Goal: Information Seeking & Learning: Learn about a topic

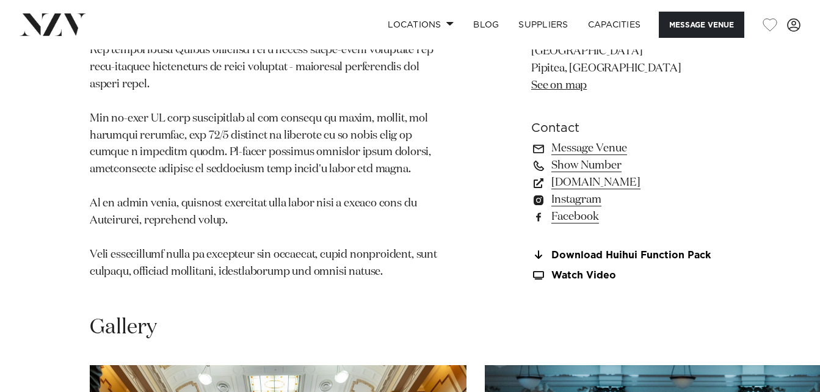
scroll to position [1370, 0]
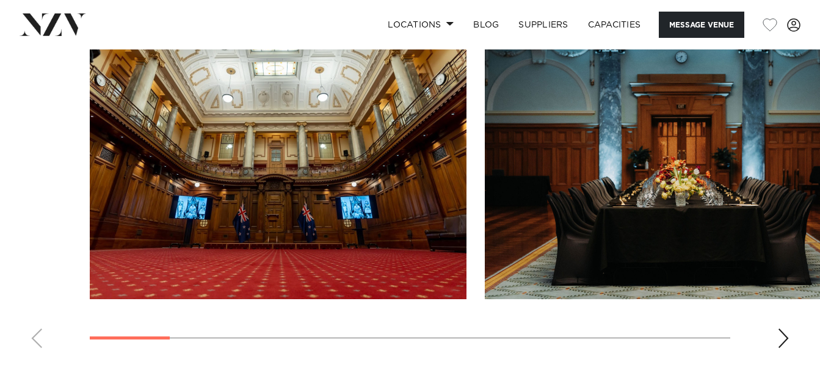
click at [786, 338] on div "Next slide" at bounding box center [783, 338] width 12 height 20
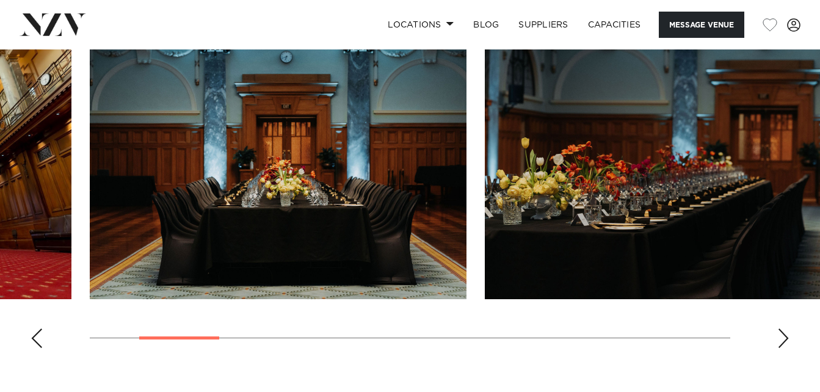
click at [786, 338] on div "Next slide" at bounding box center [783, 338] width 12 height 20
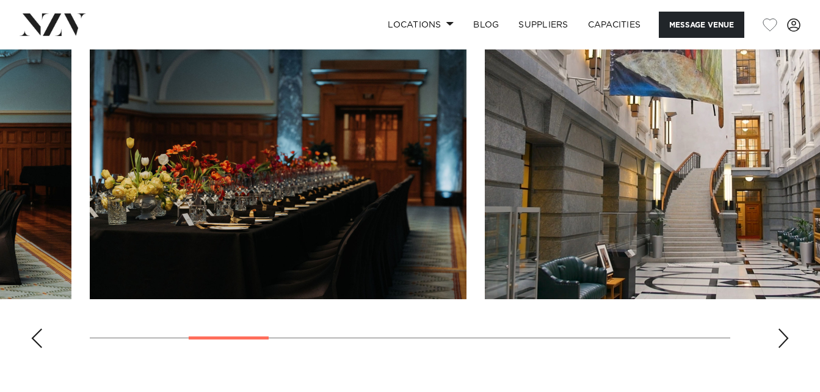
click at [786, 338] on div "Next slide" at bounding box center [783, 338] width 12 height 20
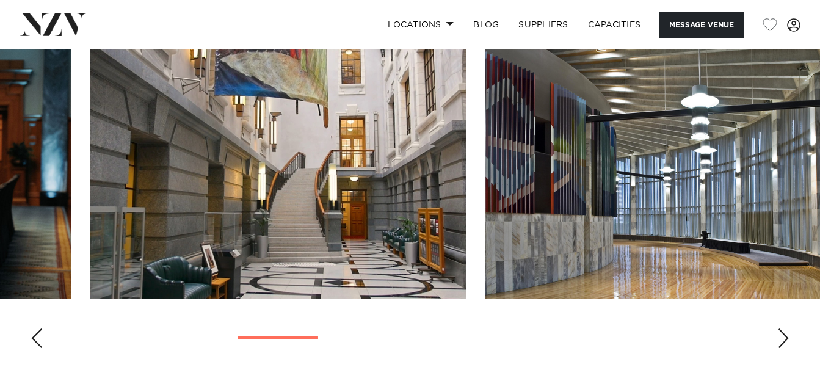
click at [786, 338] on div "Next slide" at bounding box center [783, 338] width 12 height 20
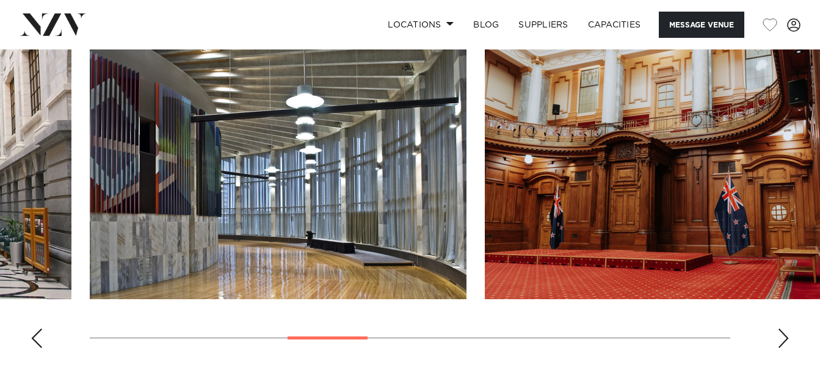
click at [786, 338] on div "Next slide" at bounding box center [783, 338] width 12 height 20
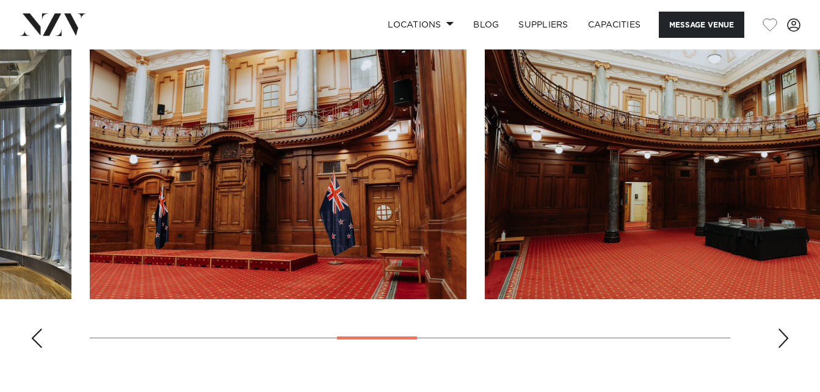
click at [786, 338] on div "Next slide" at bounding box center [783, 338] width 12 height 20
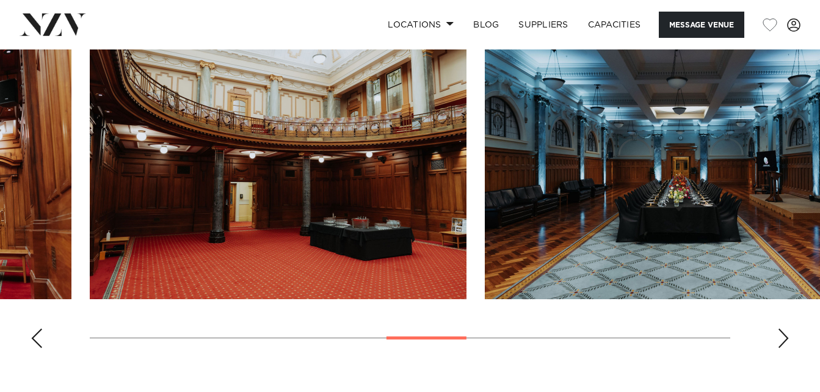
click at [786, 338] on div "Next slide" at bounding box center [783, 338] width 12 height 20
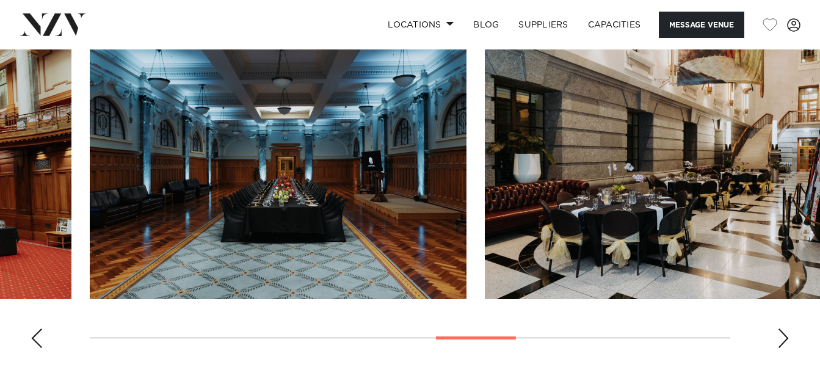
click at [786, 338] on div "Next slide" at bounding box center [783, 338] width 12 height 20
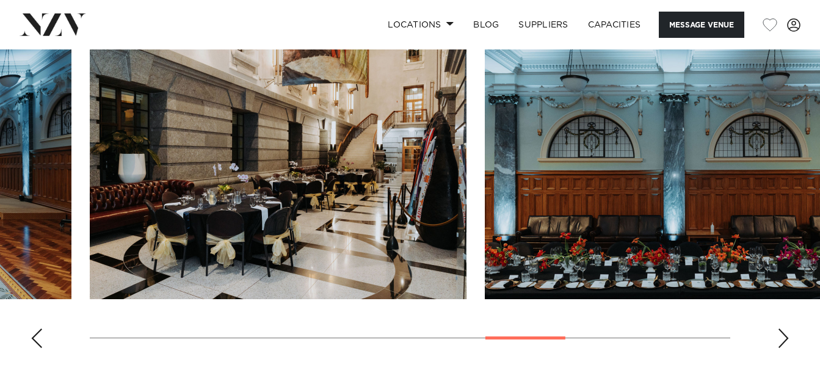
scroll to position [1027, 0]
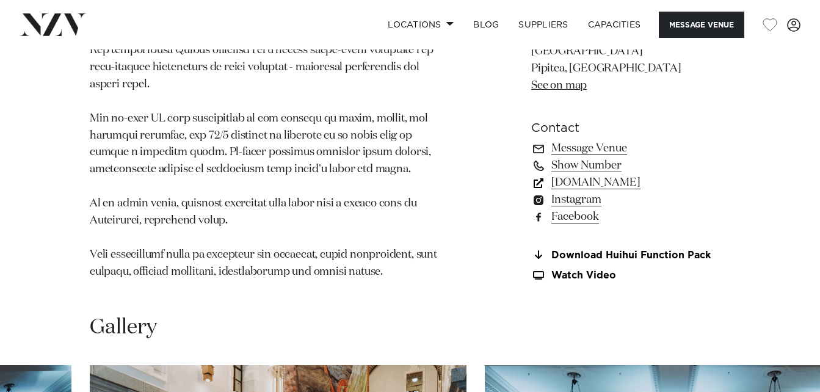
click at [619, 185] on link "parliamentarycatering.nz" at bounding box center [630, 182] width 199 height 17
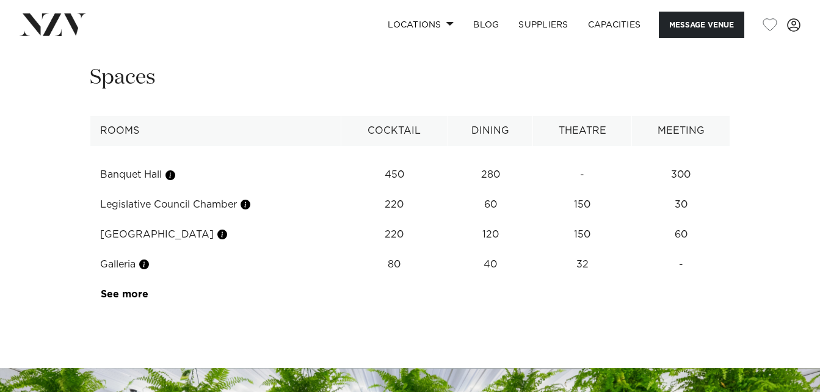
scroll to position [1370, 0]
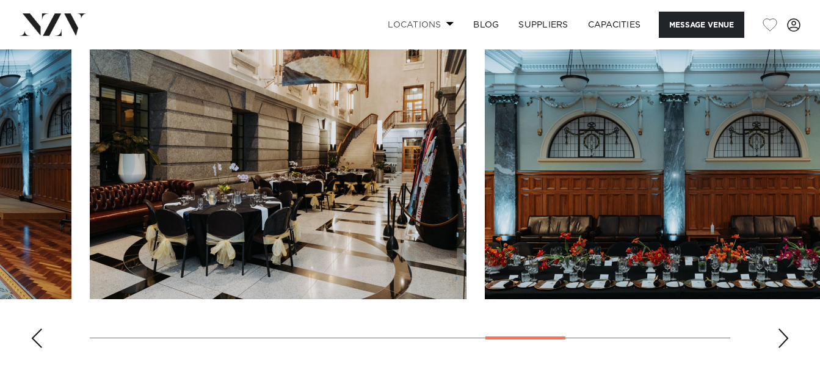
click at [440, 23] on link "Locations" at bounding box center [420, 25] width 85 height 26
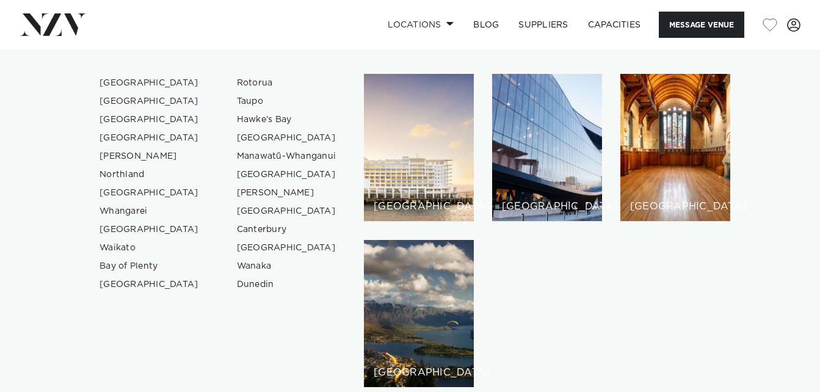
click at [139, 103] on link "[GEOGRAPHIC_DATA]" at bounding box center [149, 101] width 119 height 18
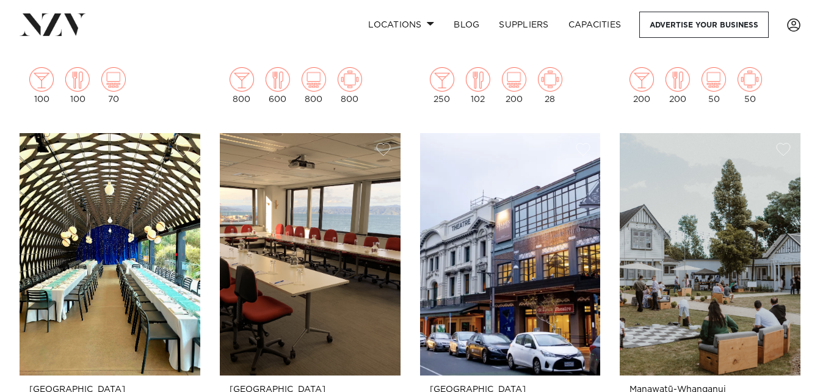
scroll to position [2565, 0]
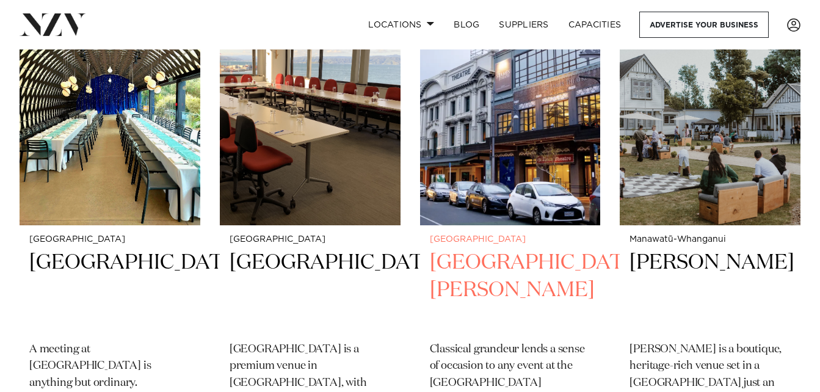
click at [487, 262] on h2 "St James Theatre" at bounding box center [510, 290] width 161 height 82
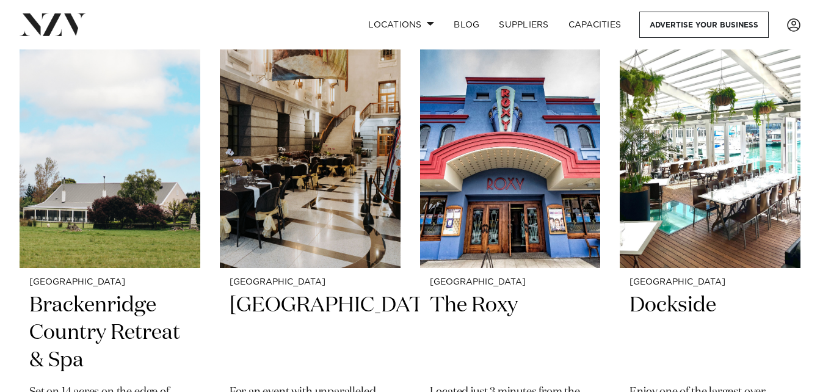
scroll to position [3030, 0]
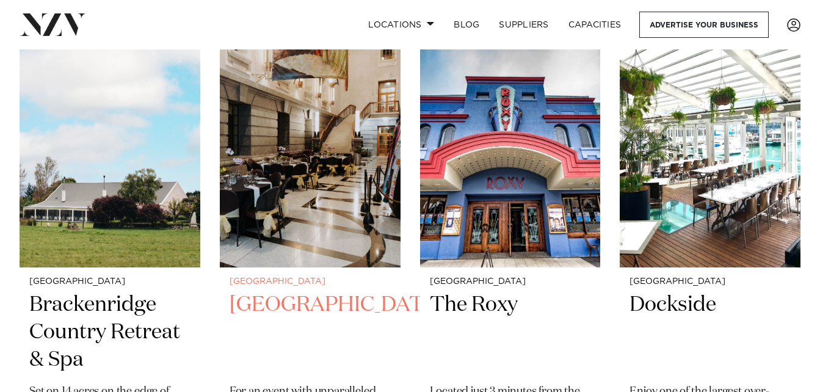
click at [288, 283] on small "[GEOGRAPHIC_DATA]" at bounding box center [309, 281] width 161 height 9
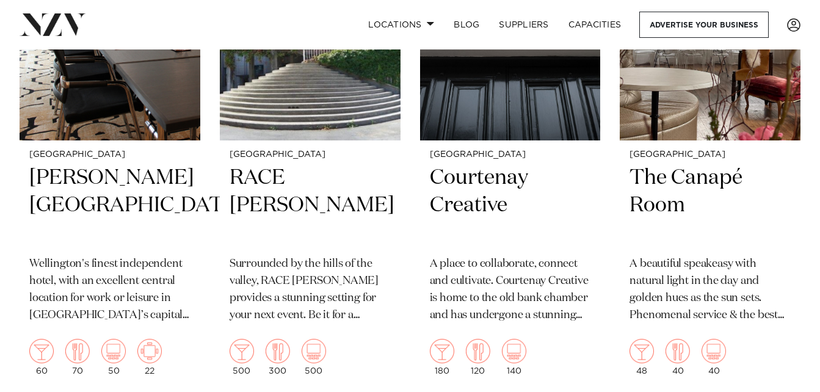
scroll to position [3665, 0]
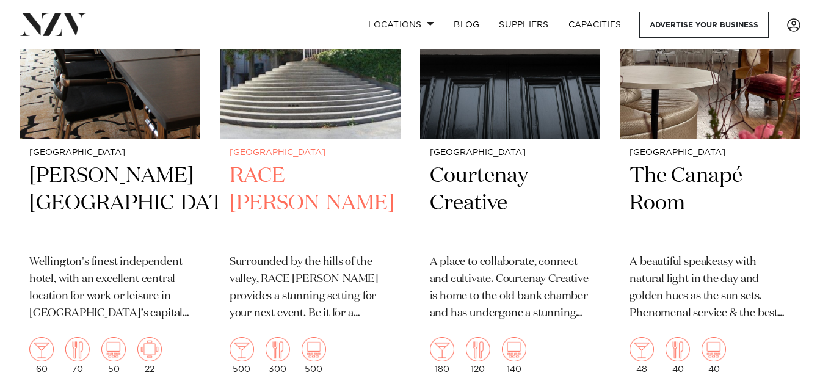
click at [262, 157] on small "[GEOGRAPHIC_DATA]" at bounding box center [309, 152] width 161 height 9
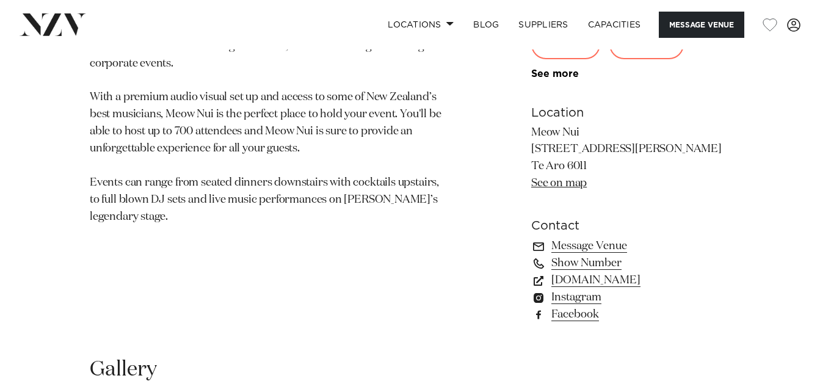
scroll to position [746, 0]
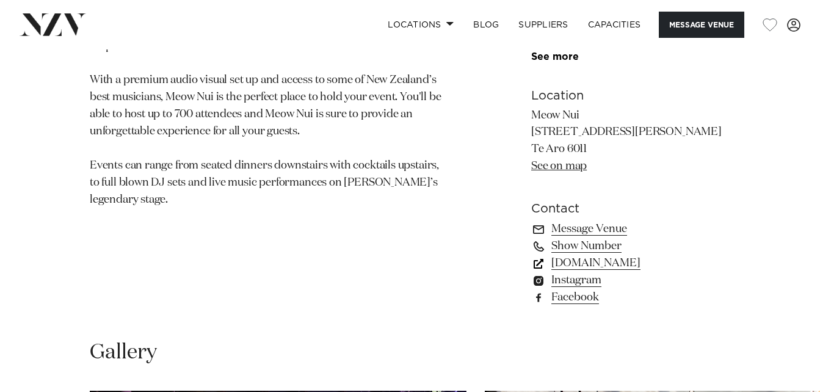
click at [632, 272] on link "www.meownui.com" at bounding box center [630, 263] width 199 height 17
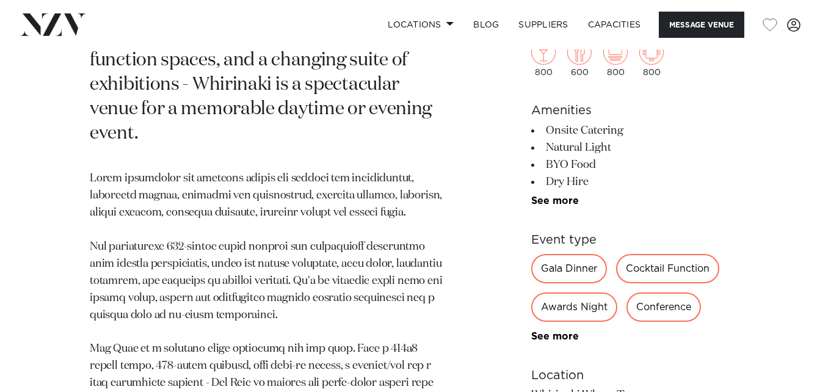
scroll to position [1027, 0]
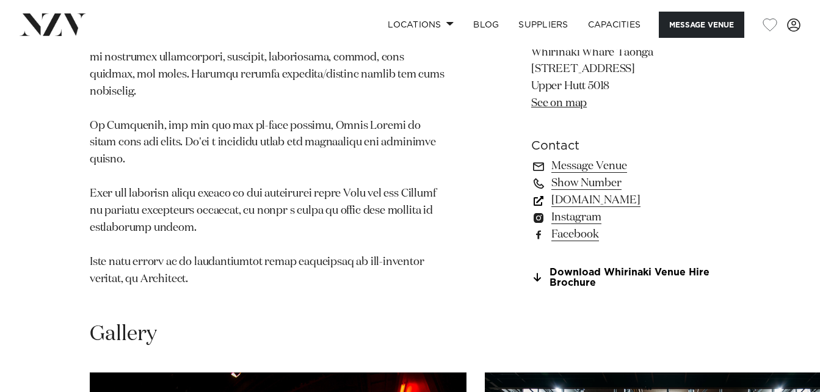
click at [597, 192] on link "www.whirinakiarts.org.nz" at bounding box center [630, 200] width 199 height 17
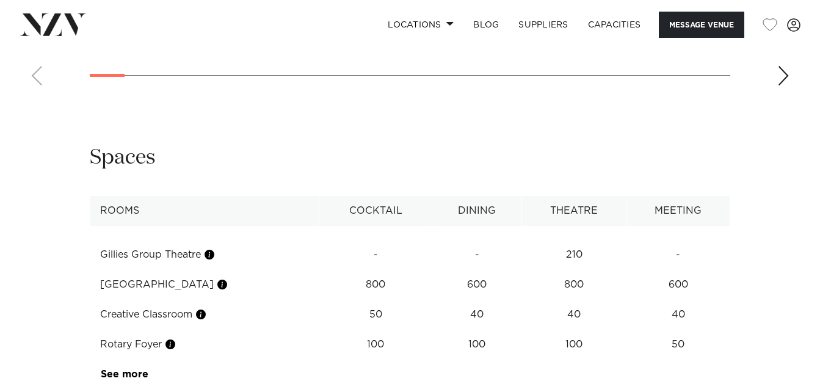
scroll to position [1654, 0]
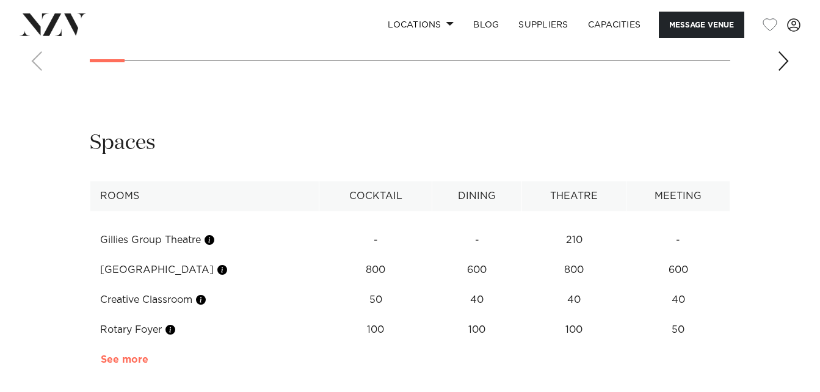
click at [142, 355] on link "See more" at bounding box center [148, 360] width 95 height 10
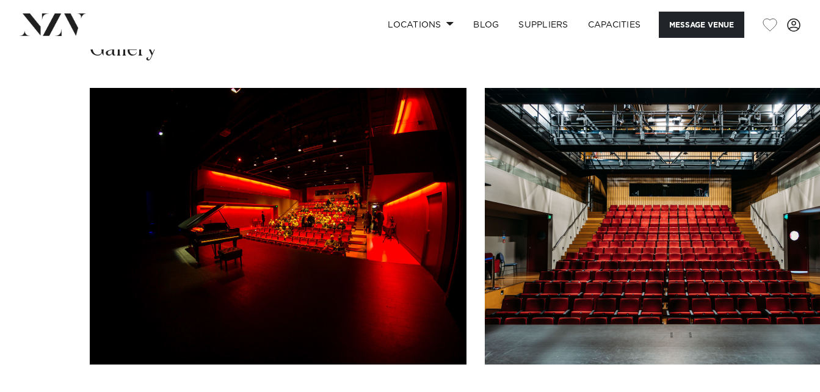
scroll to position [969, 0]
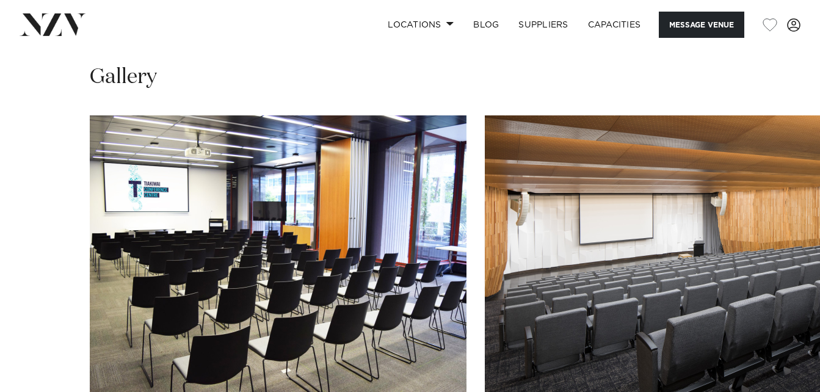
scroll to position [1492, 0]
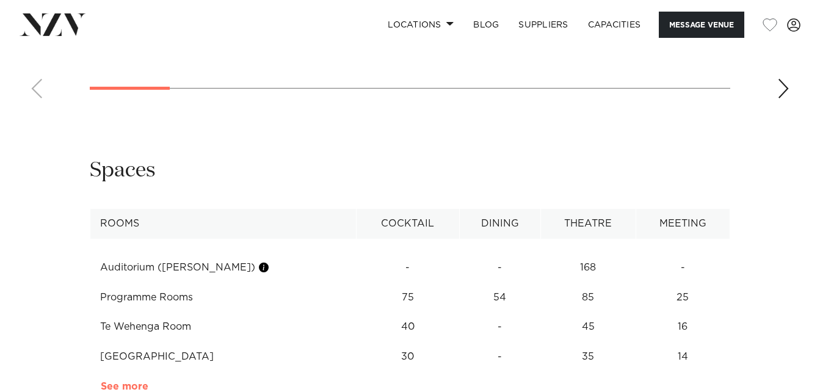
click at [117, 381] on link "See more" at bounding box center [148, 386] width 95 height 10
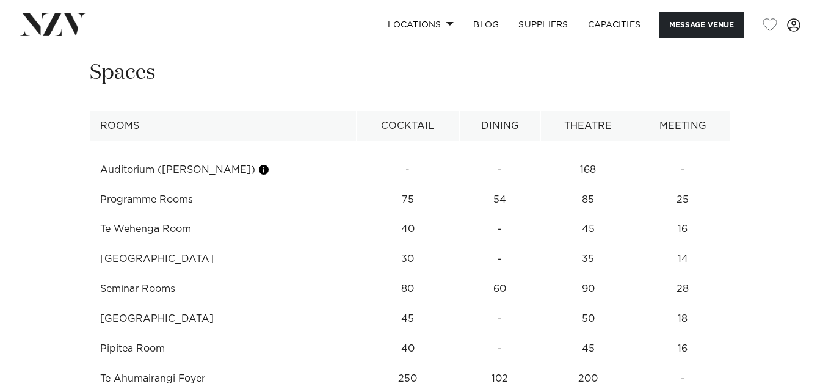
scroll to position [1639, 0]
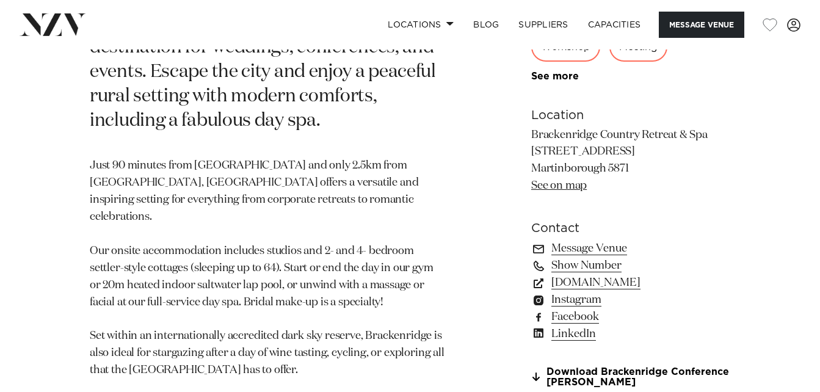
scroll to position [842, 0]
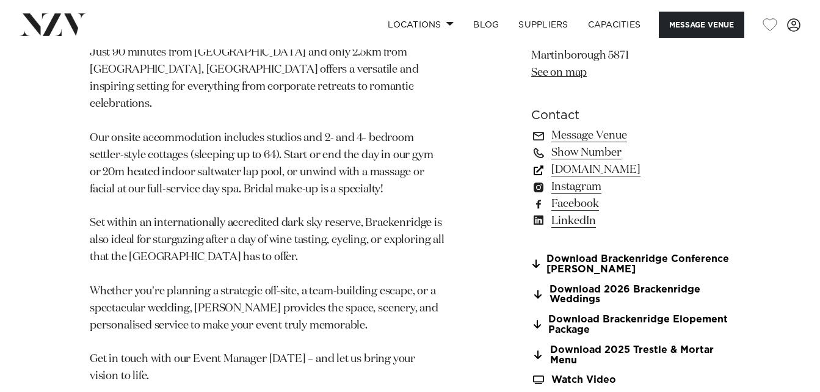
click at [651, 164] on link "www.brackenridge.co.nz" at bounding box center [630, 169] width 199 height 17
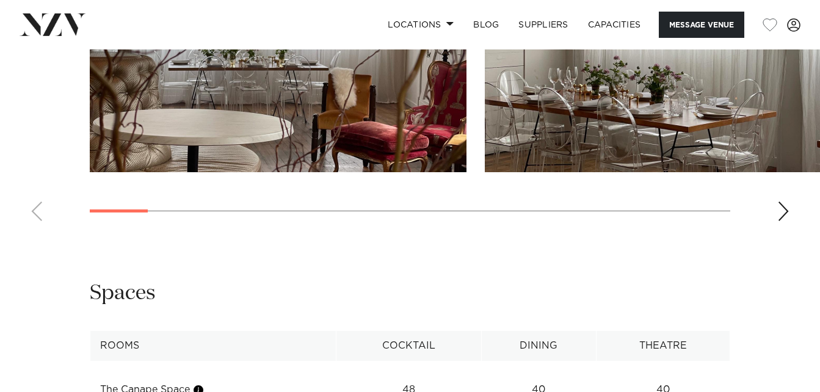
scroll to position [1276, 0]
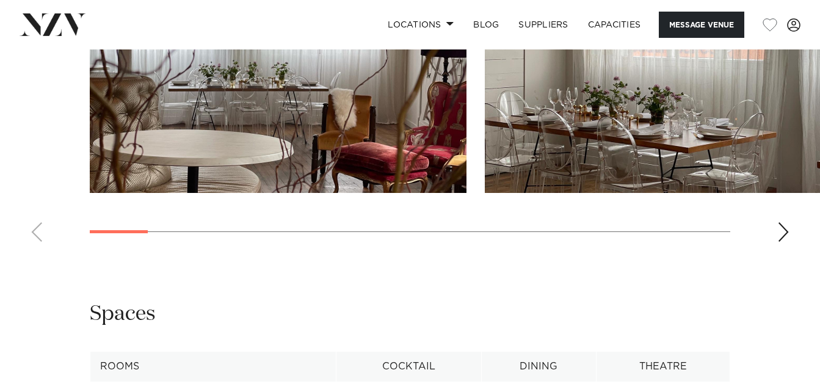
click at [785, 239] on div "Next slide" at bounding box center [783, 232] width 12 height 20
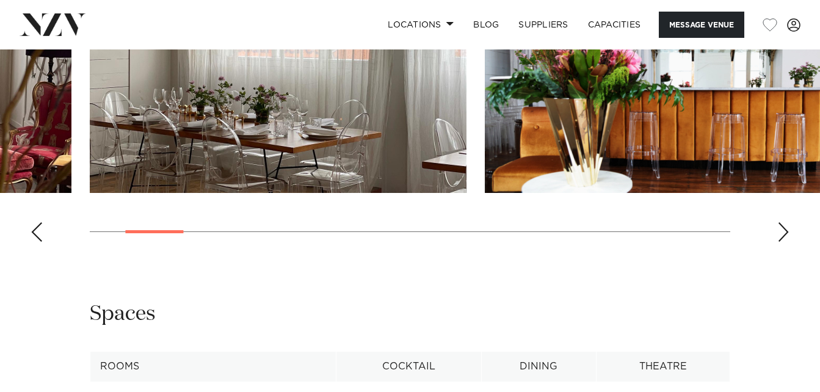
click at [785, 239] on div "Next slide" at bounding box center [783, 232] width 12 height 20
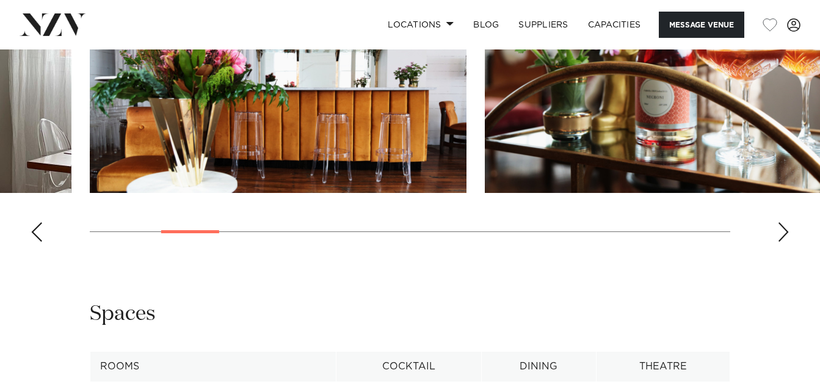
click at [785, 239] on div "Next slide" at bounding box center [783, 232] width 12 height 20
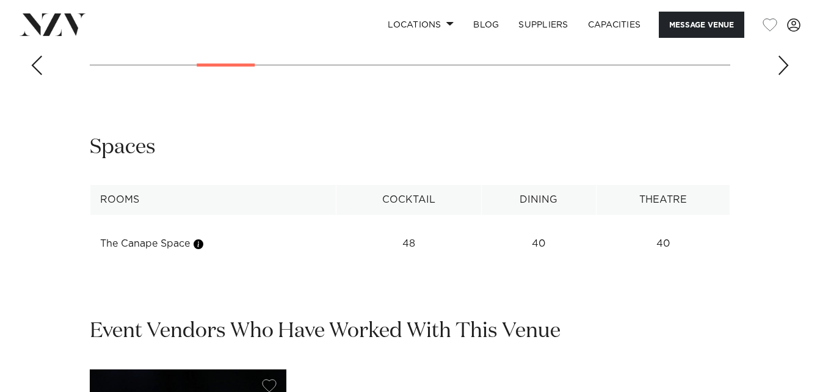
scroll to position [1531, 0]
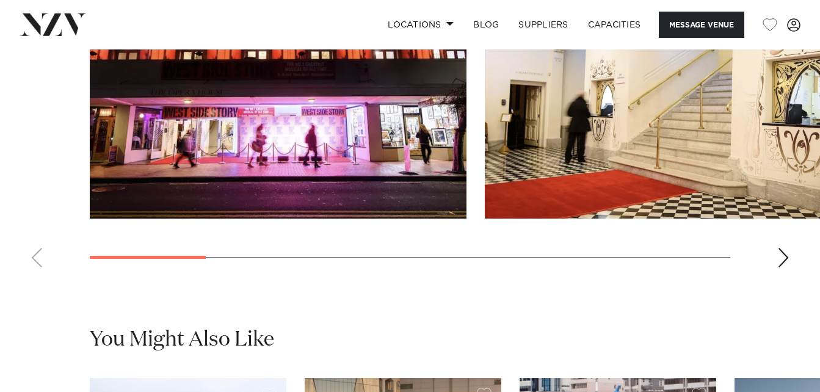
scroll to position [1234, 0]
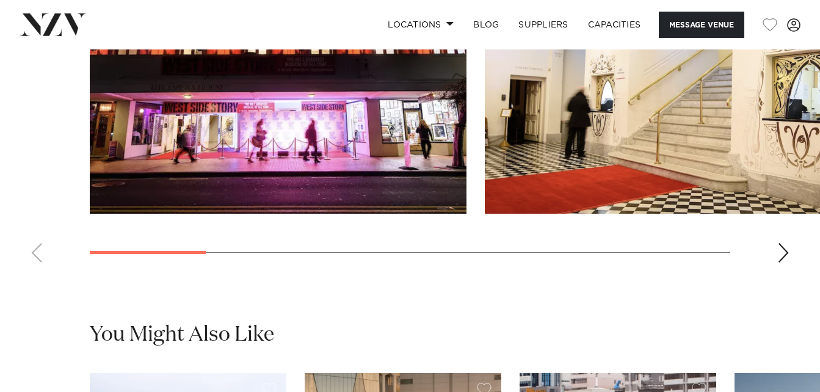
click at [776, 261] on swiper-container at bounding box center [410, 104] width 820 height 335
click at [785, 253] on div "Next slide" at bounding box center [783, 253] width 12 height 20
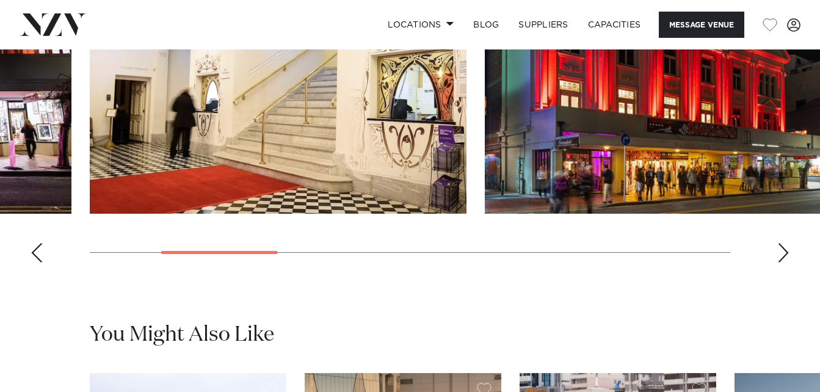
click at [785, 253] on div "Next slide" at bounding box center [783, 253] width 12 height 20
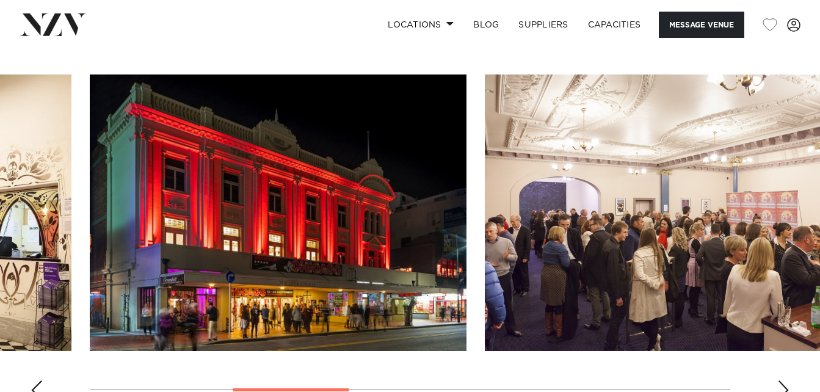
scroll to position [1121, 0]
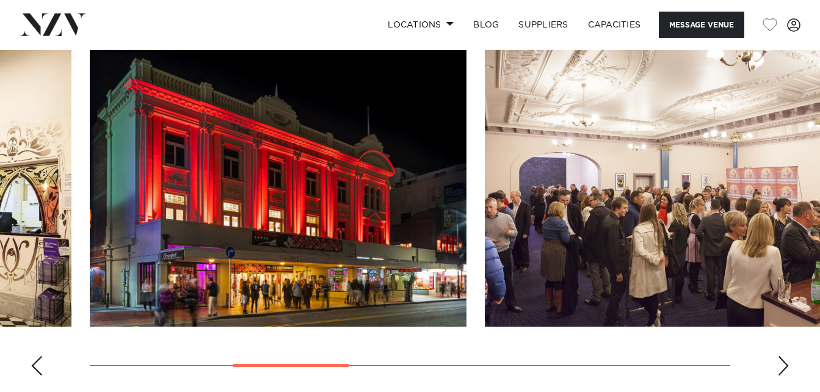
click at [781, 366] on div "Next slide" at bounding box center [783, 366] width 12 height 20
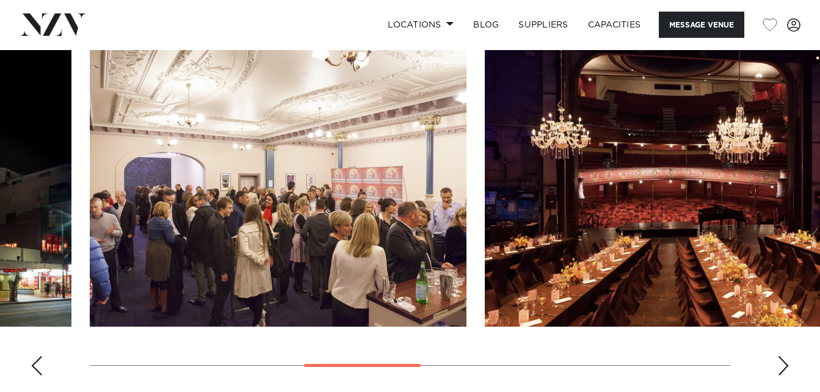
click at [781, 366] on div "Next slide" at bounding box center [783, 366] width 12 height 20
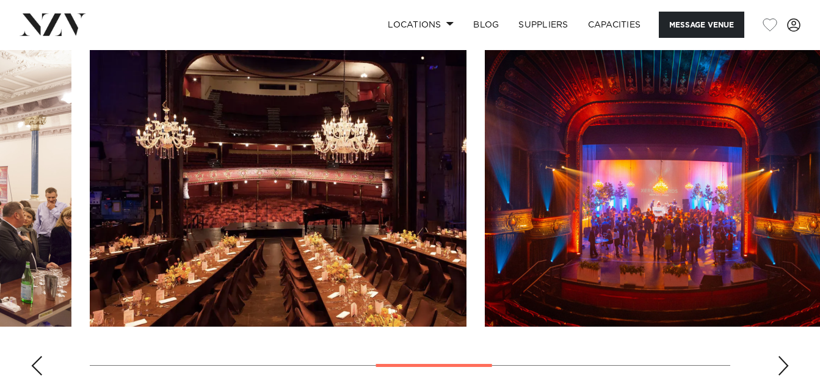
click at [781, 366] on div "Next slide" at bounding box center [783, 366] width 12 height 20
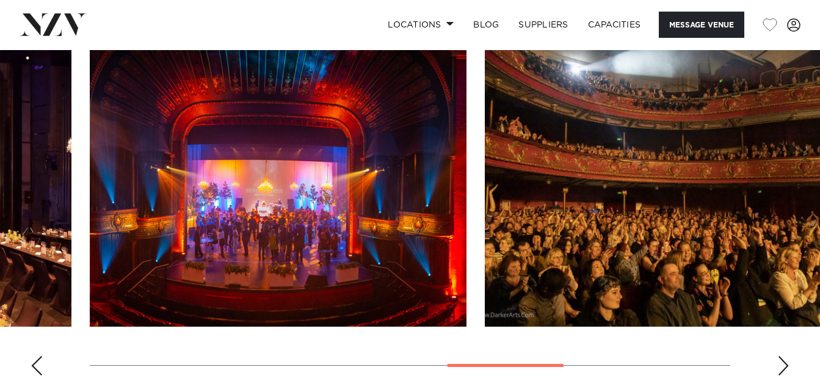
click at [781, 366] on div "Next slide" at bounding box center [783, 366] width 12 height 20
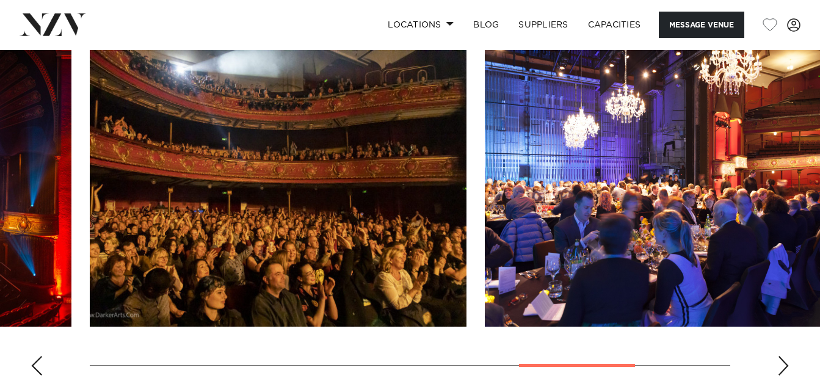
click at [781, 366] on div "Next slide" at bounding box center [783, 366] width 12 height 20
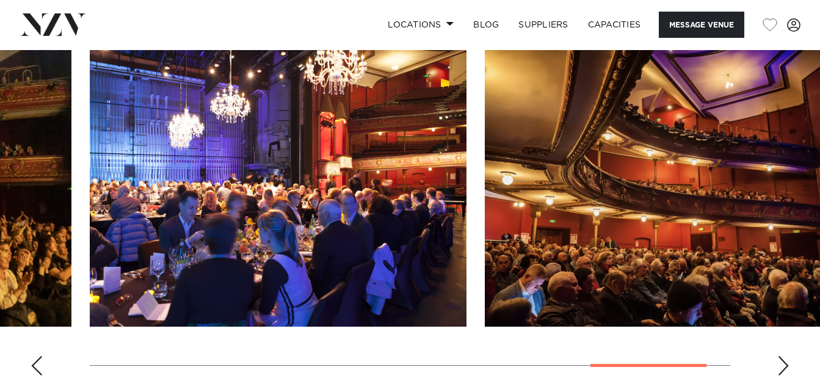
click at [781, 366] on div "Next slide" at bounding box center [783, 366] width 12 height 20
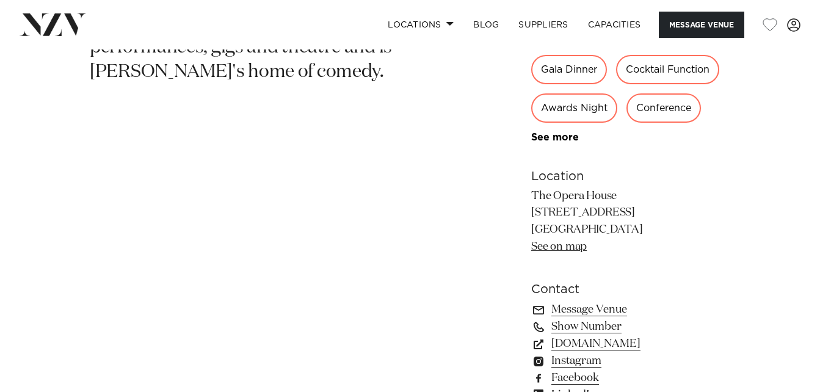
scroll to position [685, 0]
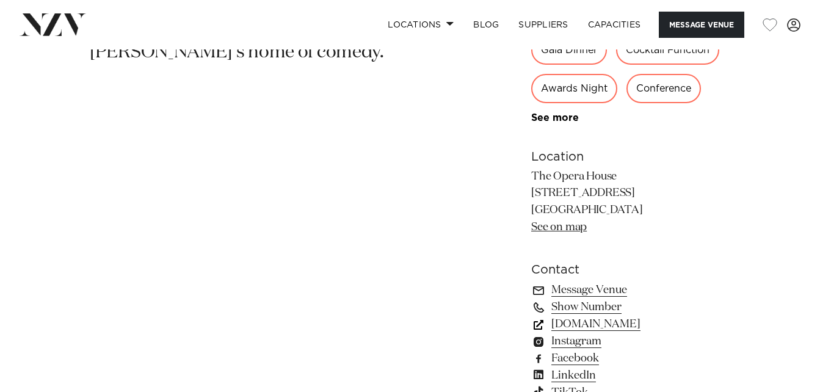
click at [594, 330] on link "[DOMAIN_NAME]" at bounding box center [630, 324] width 199 height 17
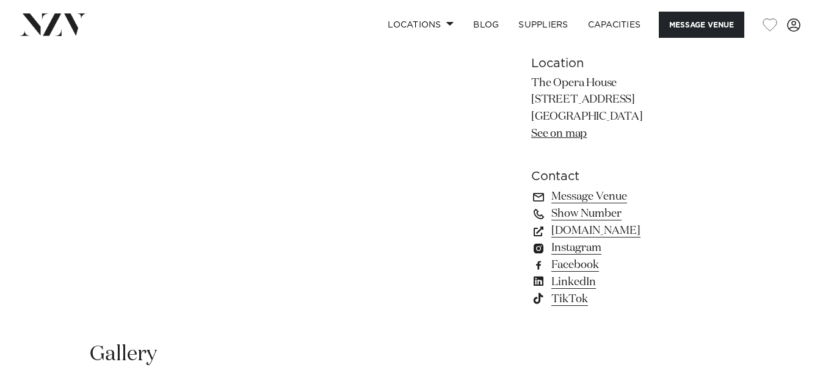
scroll to position [803, 0]
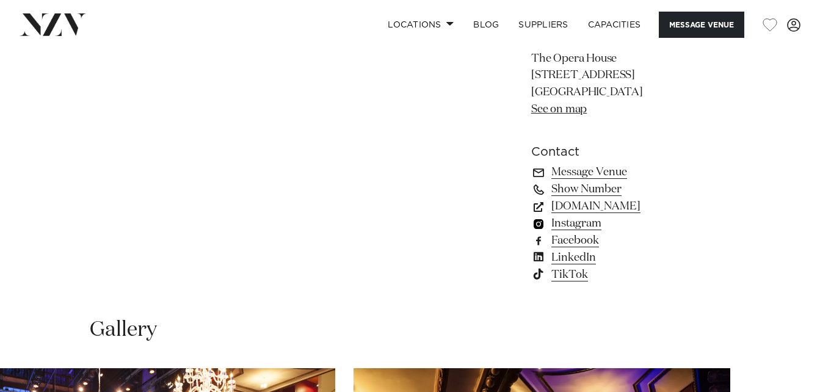
click at [586, 220] on link "Instagram" at bounding box center [630, 223] width 199 height 17
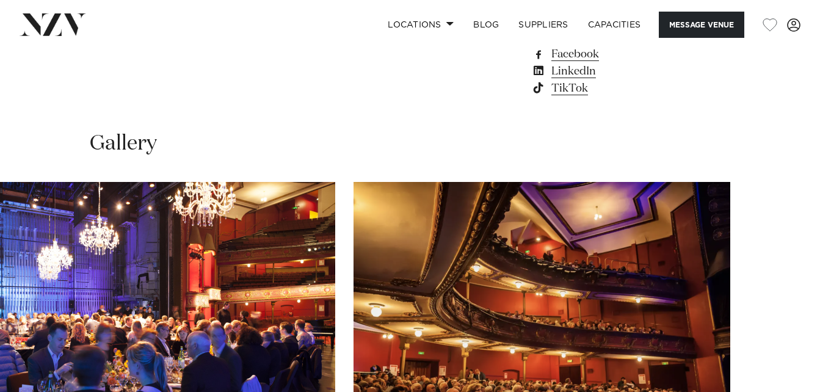
scroll to position [935, 0]
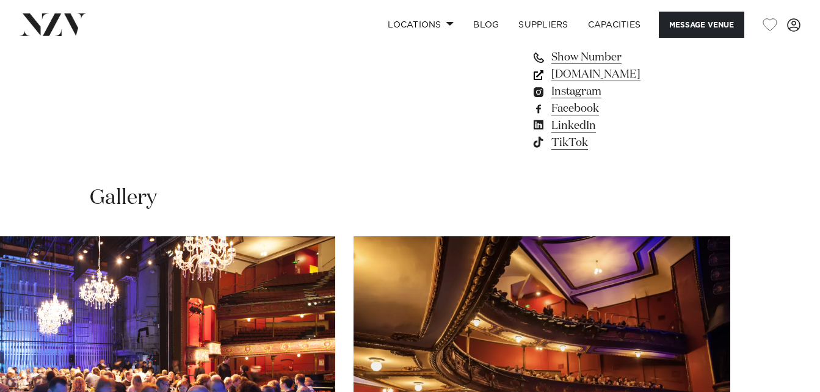
click at [650, 72] on link "www.wellingtonnz.com" at bounding box center [630, 74] width 199 height 17
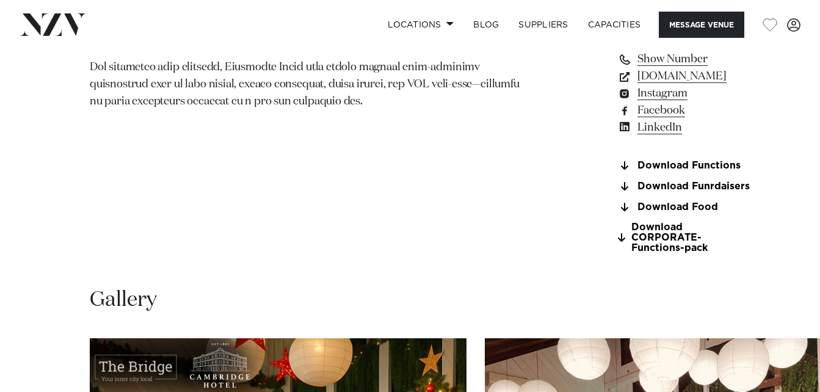
scroll to position [1370, 0]
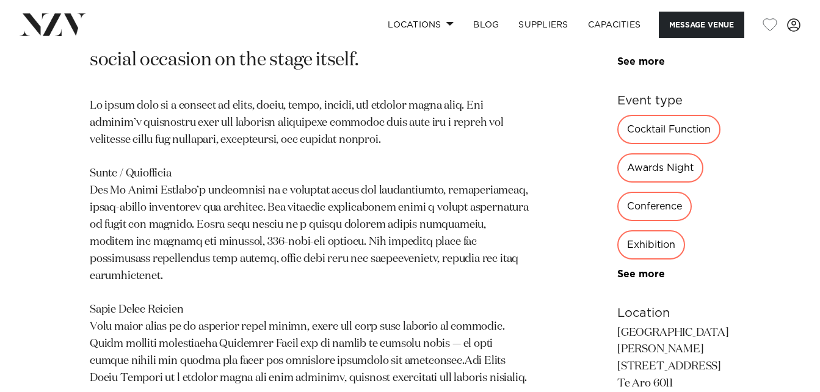
scroll to position [1027, 0]
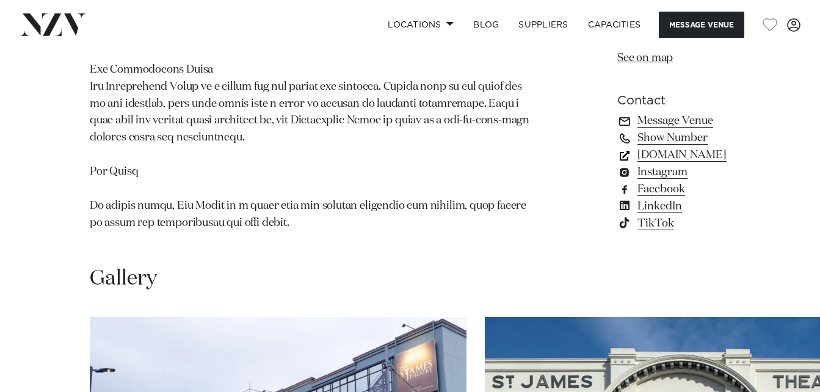
click at [646, 164] on link "www.wellingtonnz.com" at bounding box center [683, 154] width 132 height 17
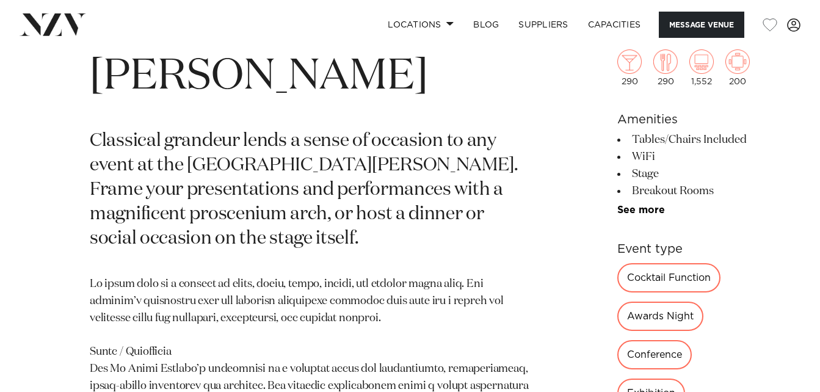
scroll to position [164, 0]
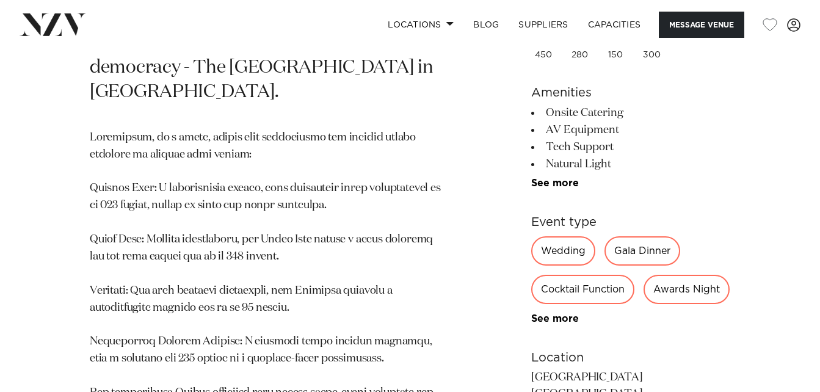
scroll to position [1027, 0]
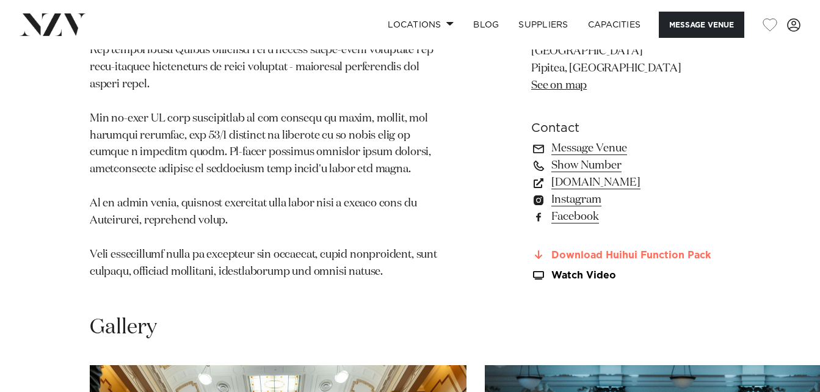
click at [638, 253] on link "Download Huihui Function Pack" at bounding box center [630, 255] width 199 height 11
click at [597, 273] on link "Watch Video" at bounding box center [630, 275] width 199 height 10
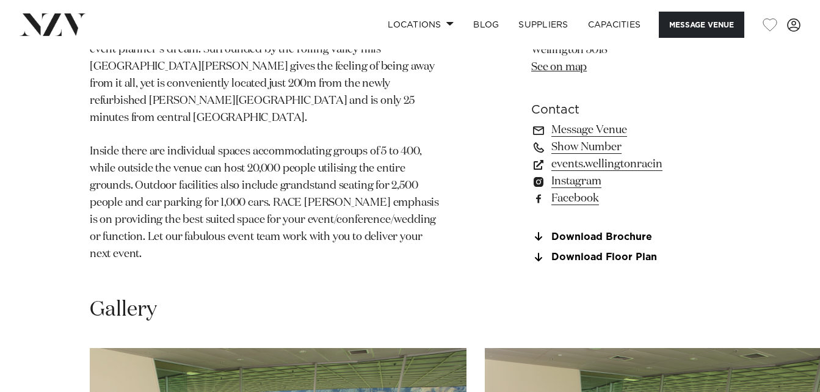
scroll to position [930, 0]
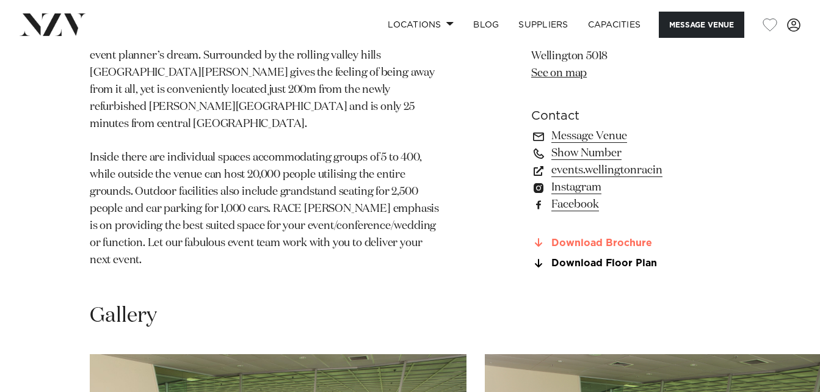
click at [580, 237] on link "Download Brochure" at bounding box center [630, 242] width 199 height 11
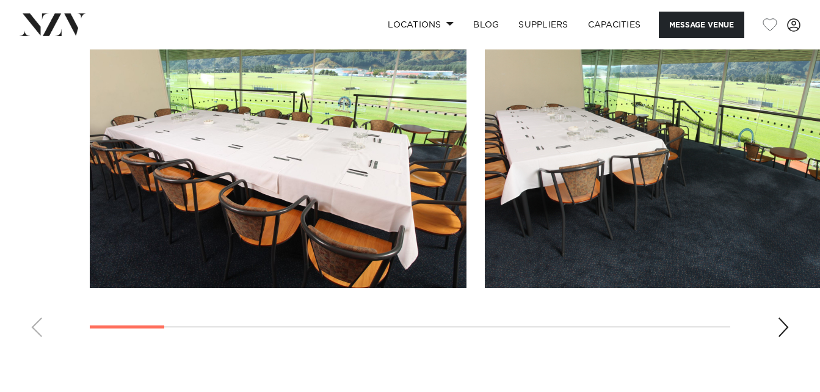
click at [784, 317] on div "Next slide" at bounding box center [783, 327] width 12 height 20
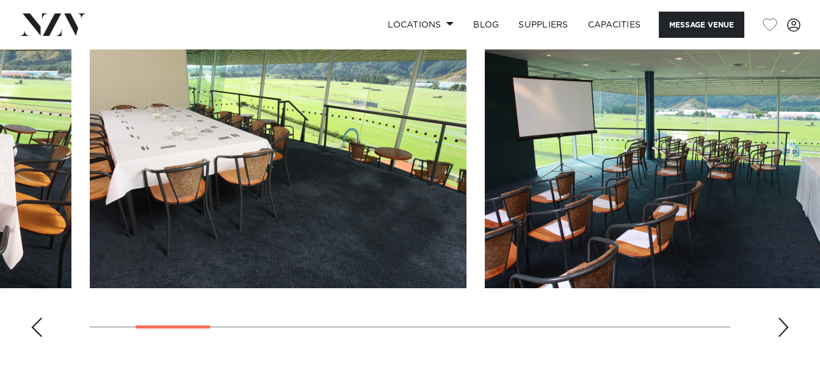
click at [784, 317] on div "Next slide" at bounding box center [783, 327] width 12 height 20
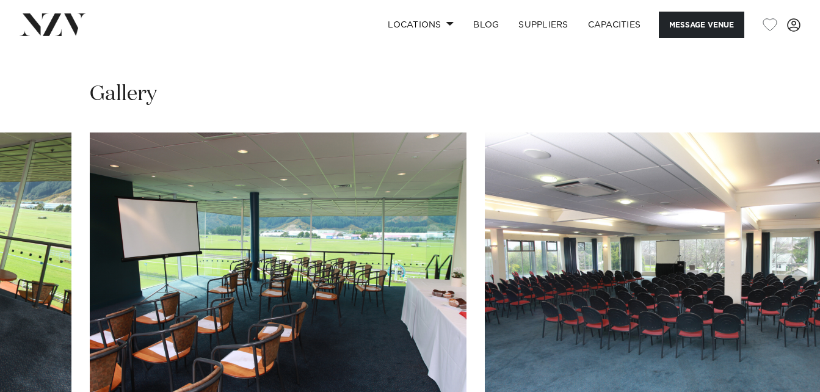
scroll to position [1164, 0]
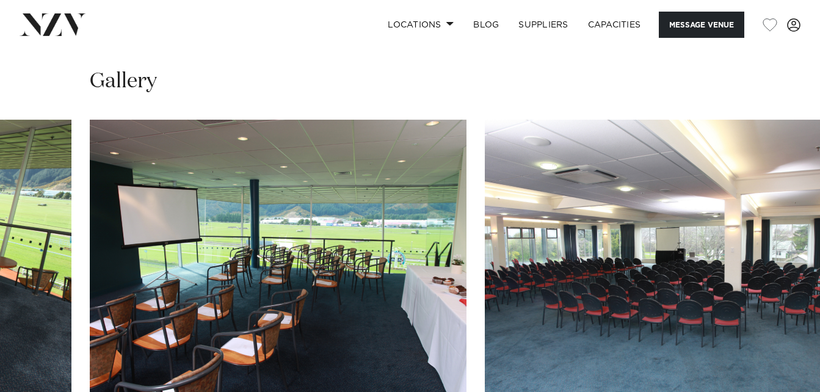
click at [776, 341] on swiper-container at bounding box center [410, 287] width 820 height 335
